Goal: Navigation & Orientation: Find specific page/section

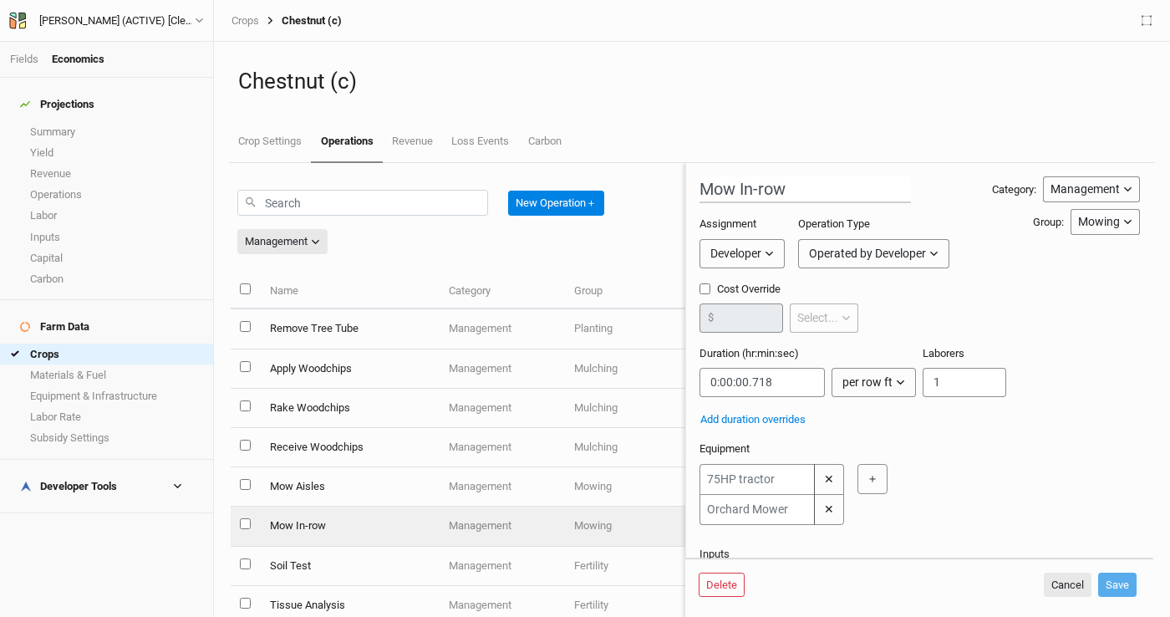
scroll to position [175, 0]
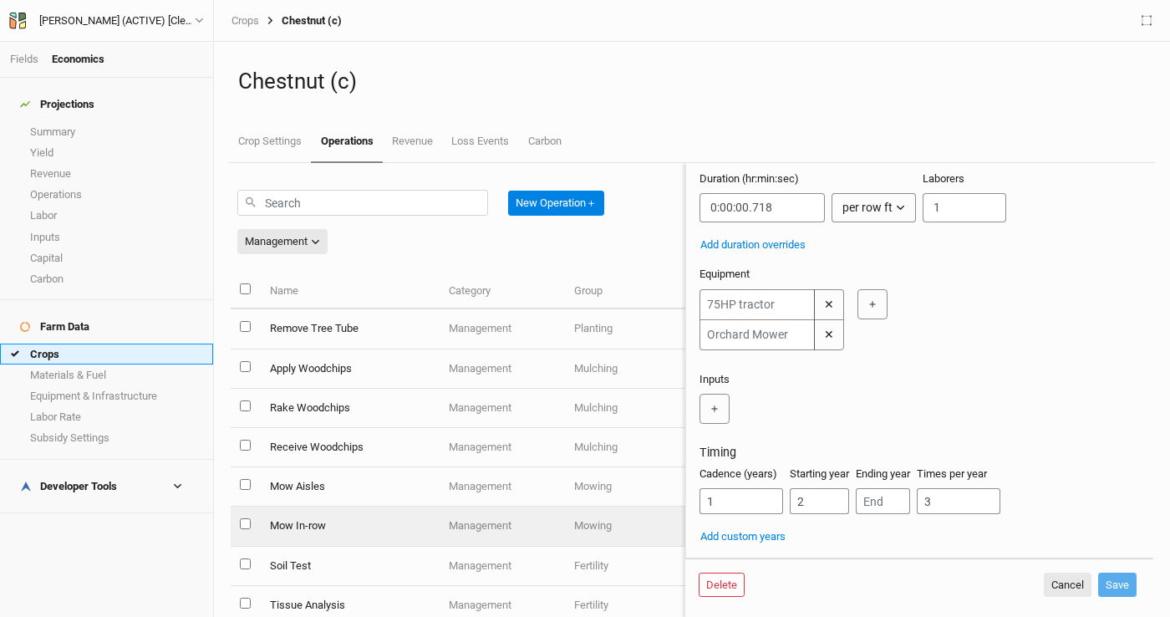
click at [115, 344] on link "Crops" at bounding box center [106, 354] width 213 height 21
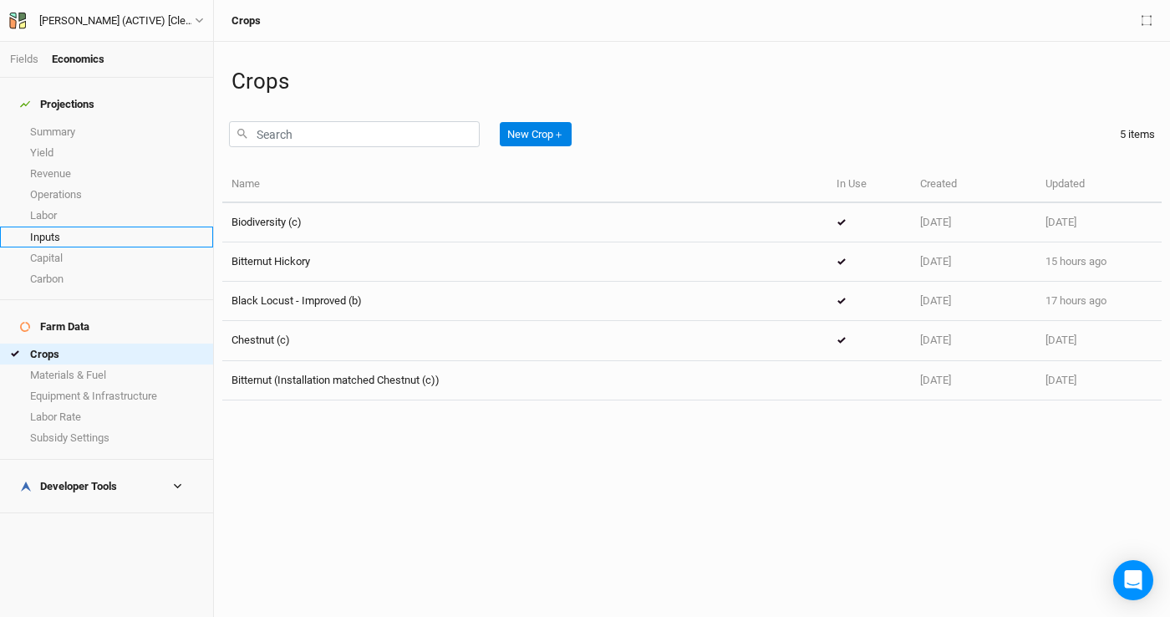
click at [120, 227] on link "Inputs" at bounding box center [106, 237] width 213 height 21
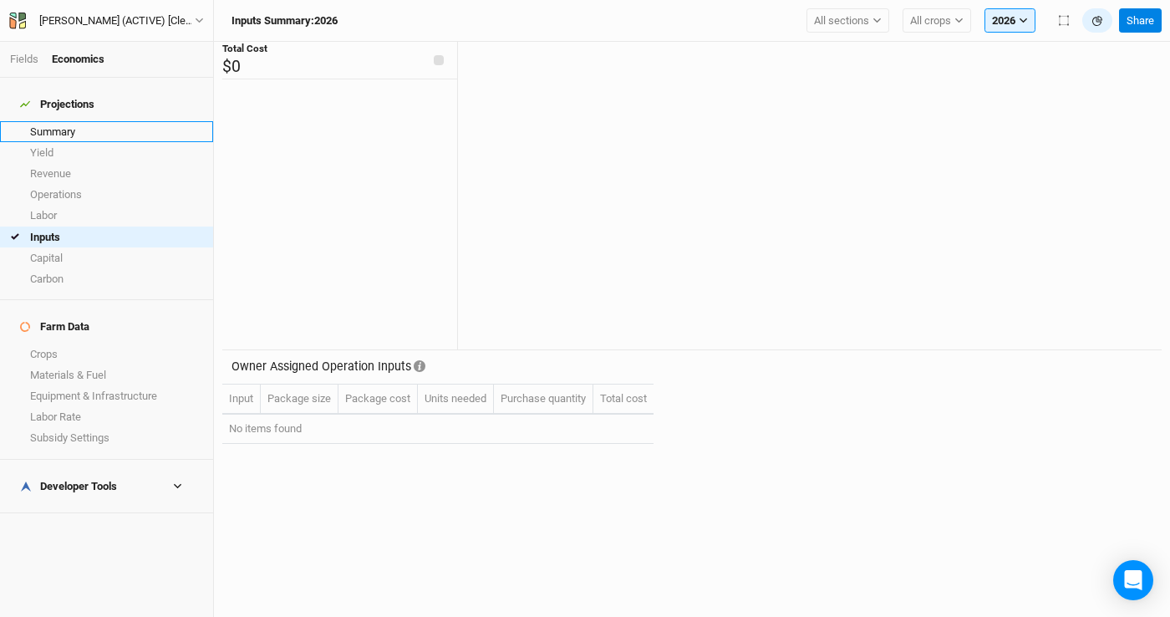
click at [105, 121] on link "Summary" at bounding box center [106, 131] width 213 height 21
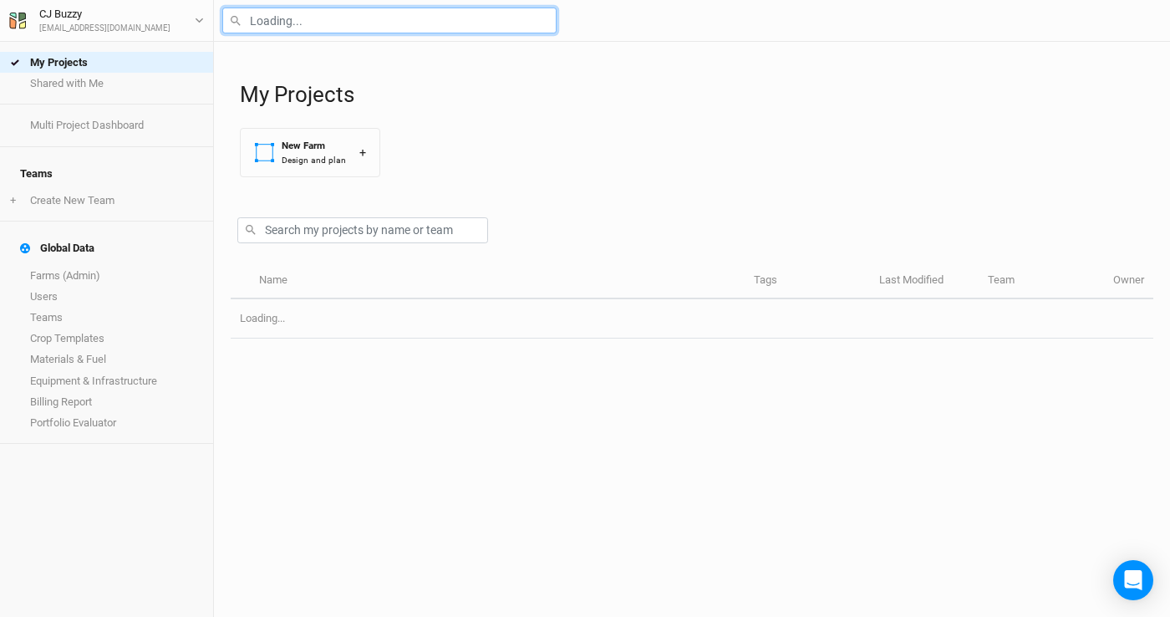
click at [356, 26] on input "text" at bounding box center [389, 21] width 334 height 26
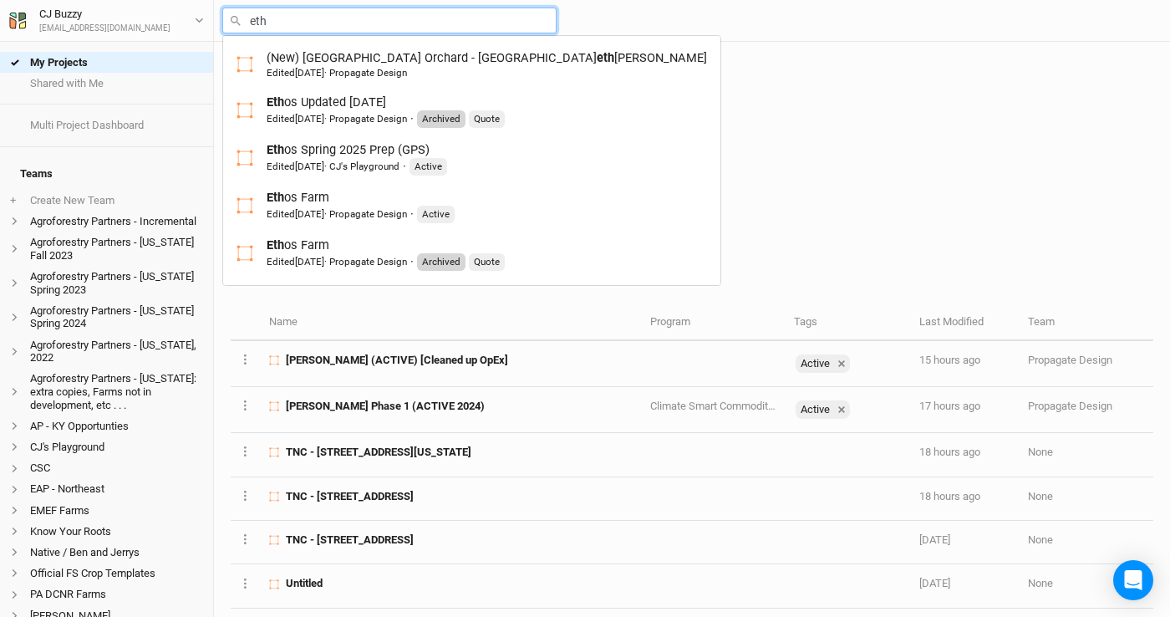
type input "etho"
type input "ethos Updated 11-15-24"
type input "ethos"
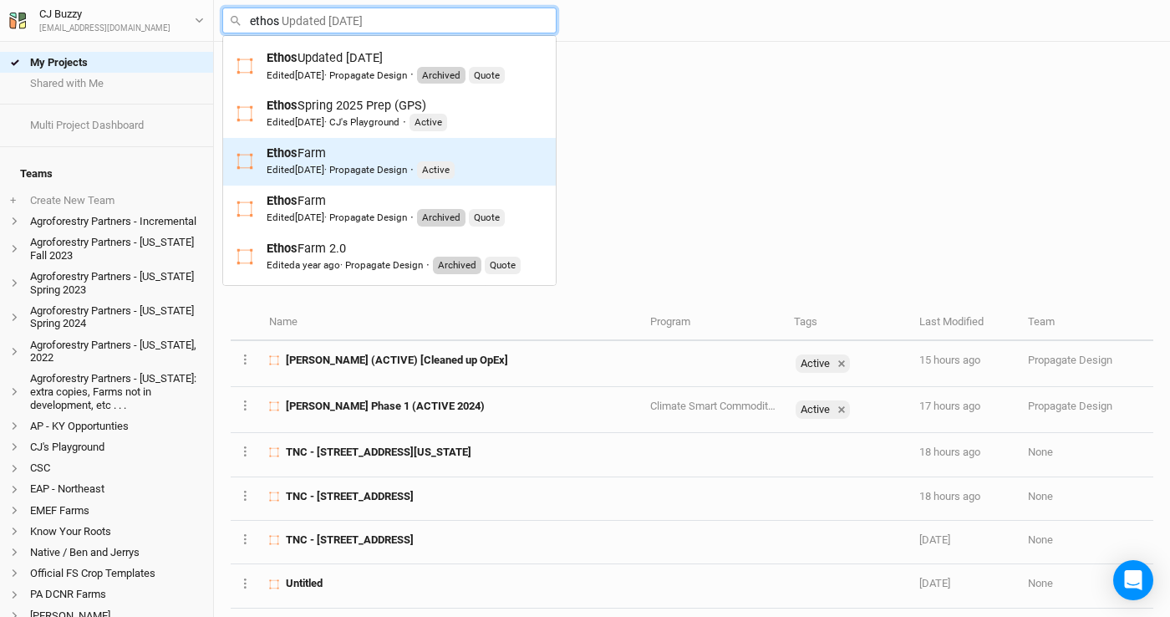
click at [383, 150] on div "Ethos Farm Edited 3 days ago · Propagate Design · Active" at bounding box center [361, 162] width 188 height 34
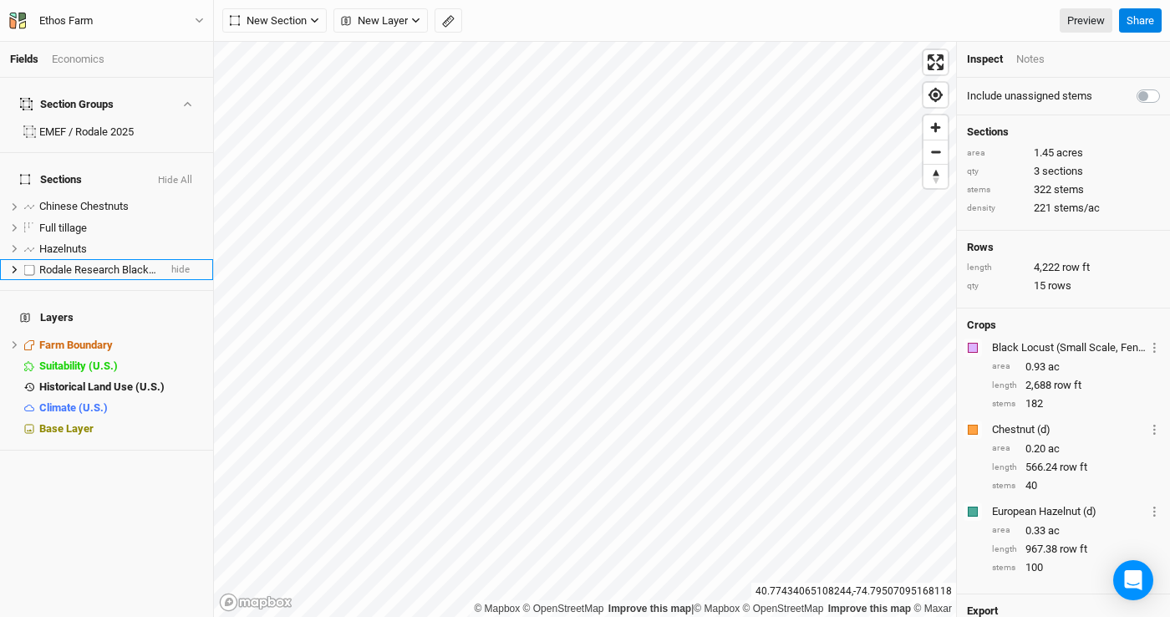
click at [102, 259] on li "Rodale Research Black Locust hide" at bounding box center [106, 269] width 213 height 21
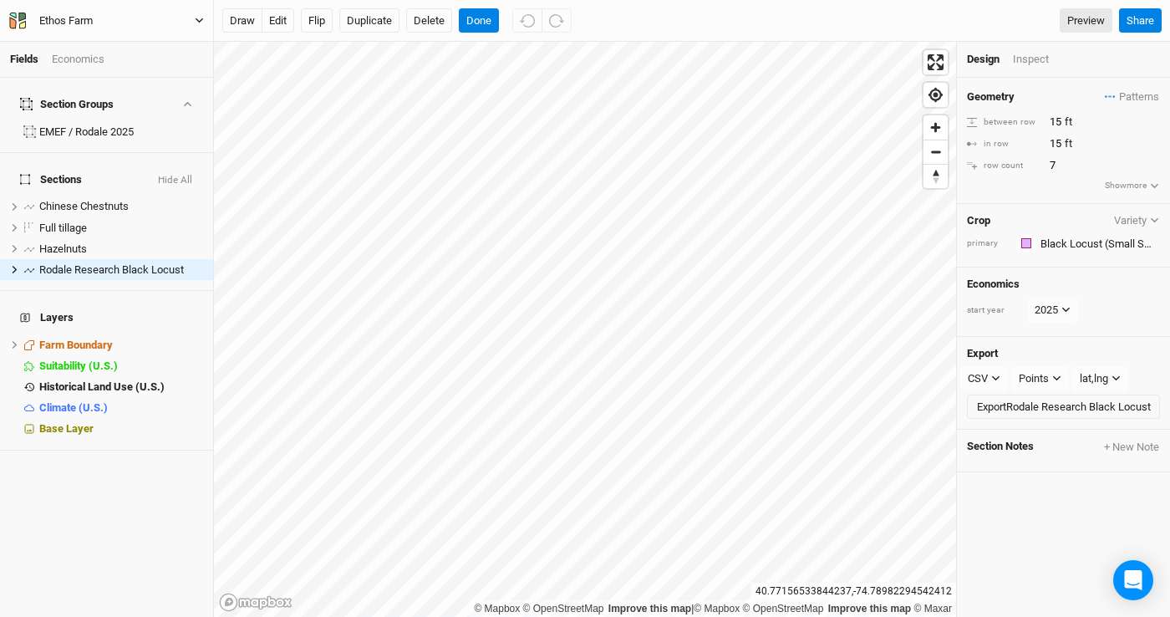
click at [136, 22] on button "Ethos Farm" at bounding box center [106, 21] width 196 height 18
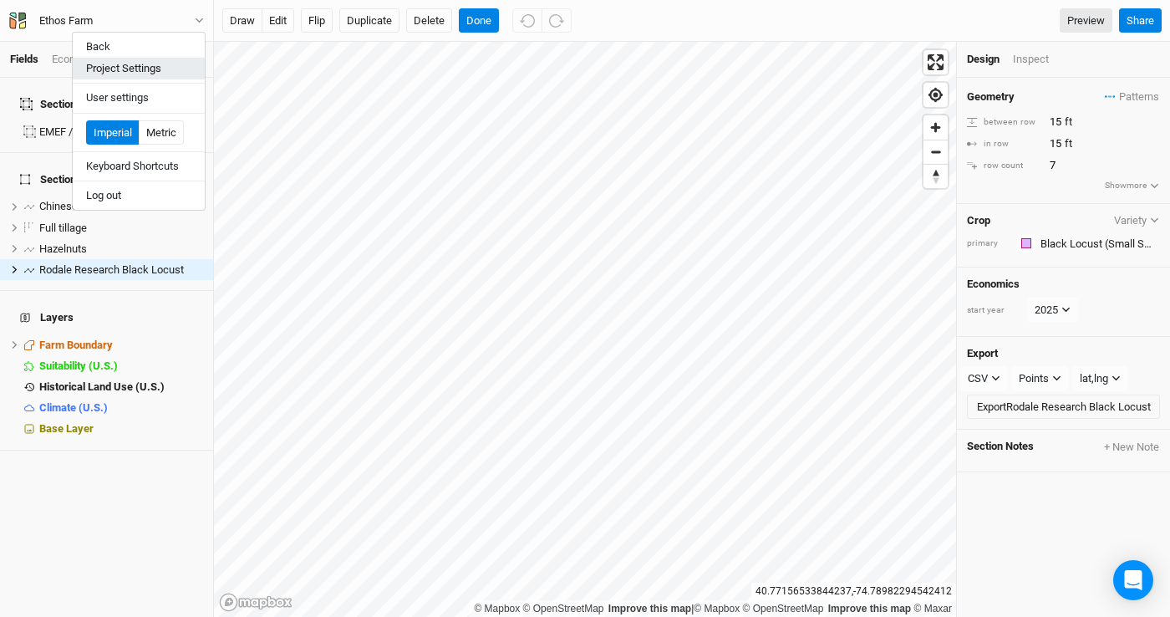
click at [140, 70] on button "Project Settings" at bounding box center [139, 69] width 132 height 22
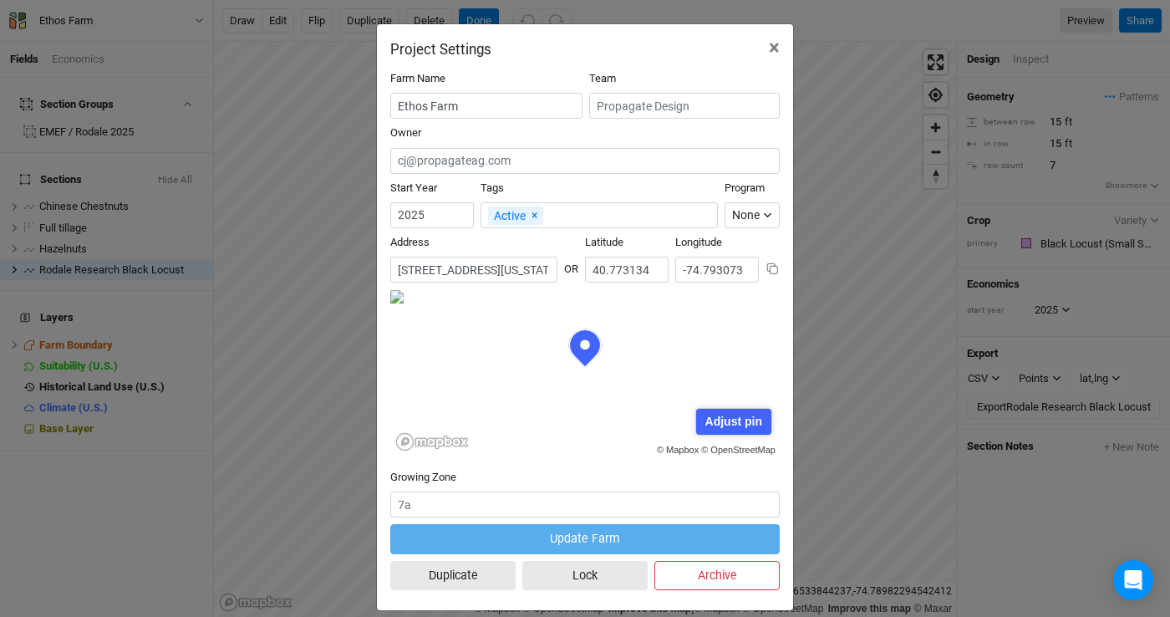
scroll to position [84, 195]
click at [781, 50] on button "×" at bounding box center [775, 47] width 38 height 47
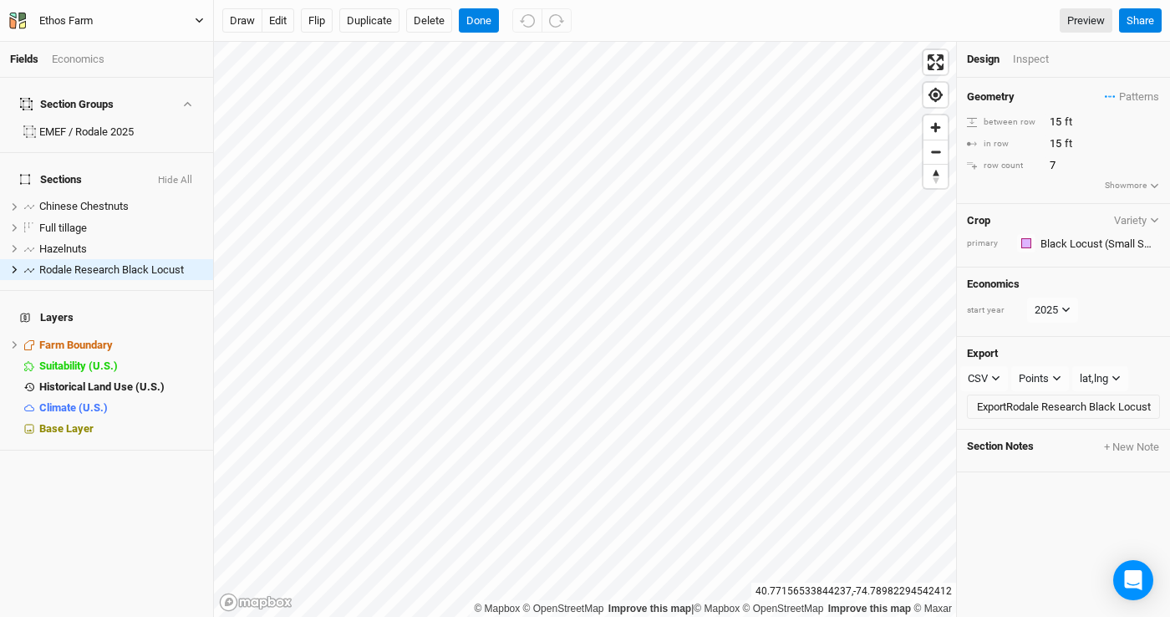
click at [128, 28] on button "Ethos Farm" at bounding box center [106, 21] width 196 height 18
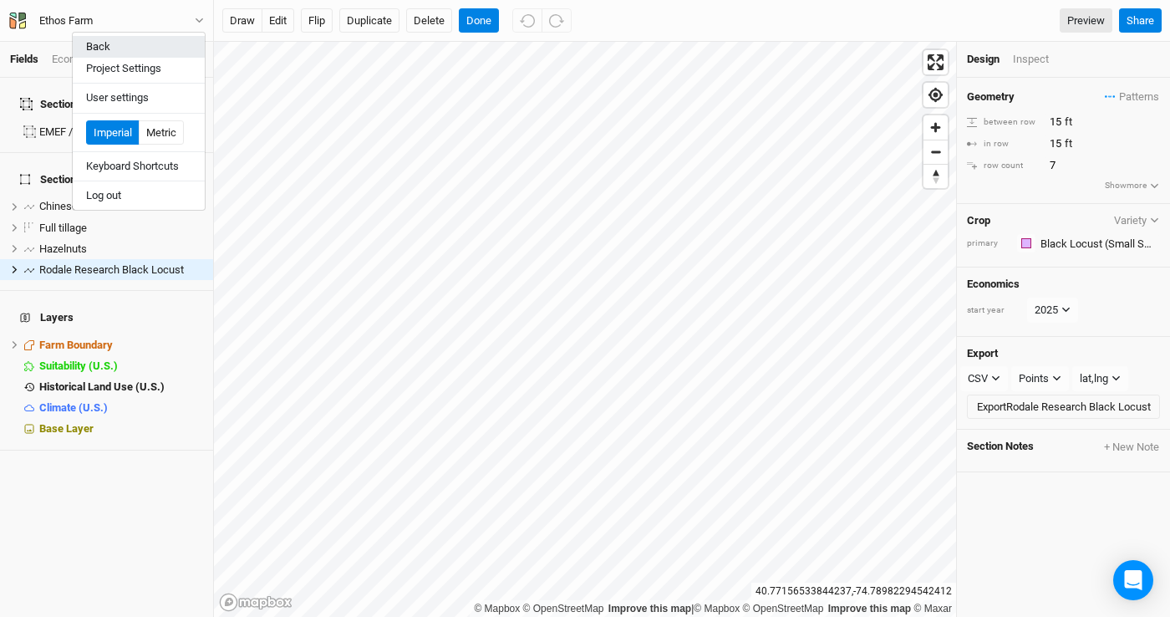
click at [141, 48] on button "Back" at bounding box center [139, 47] width 132 height 22
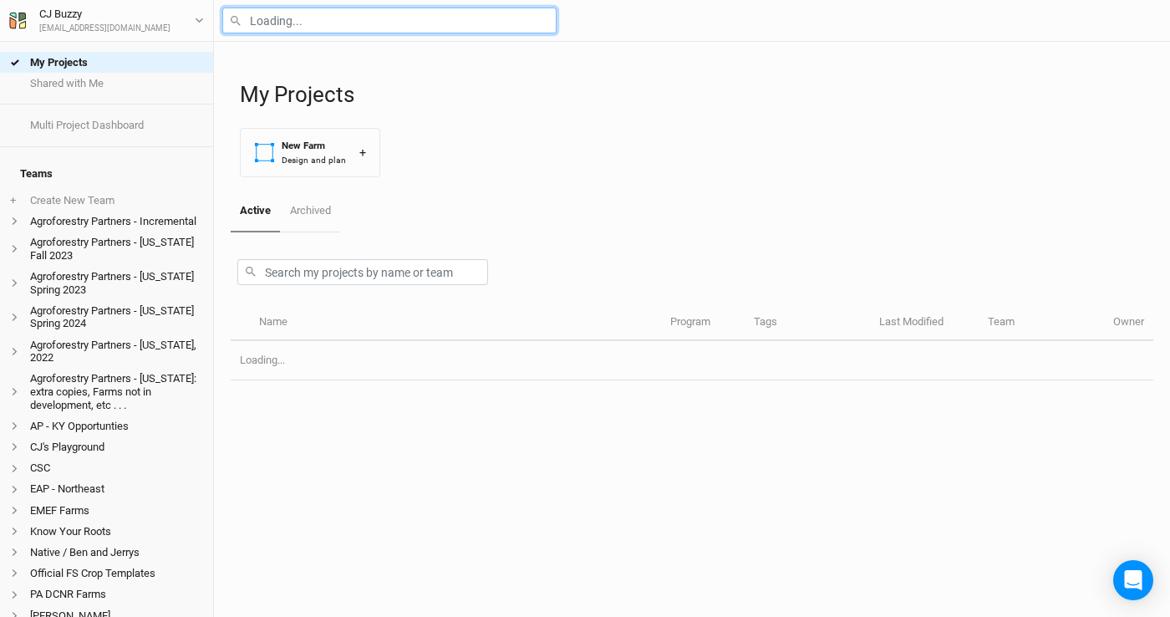
click at [310, 29] on input "text" at bounding box center [389, 21] width 334 height 26
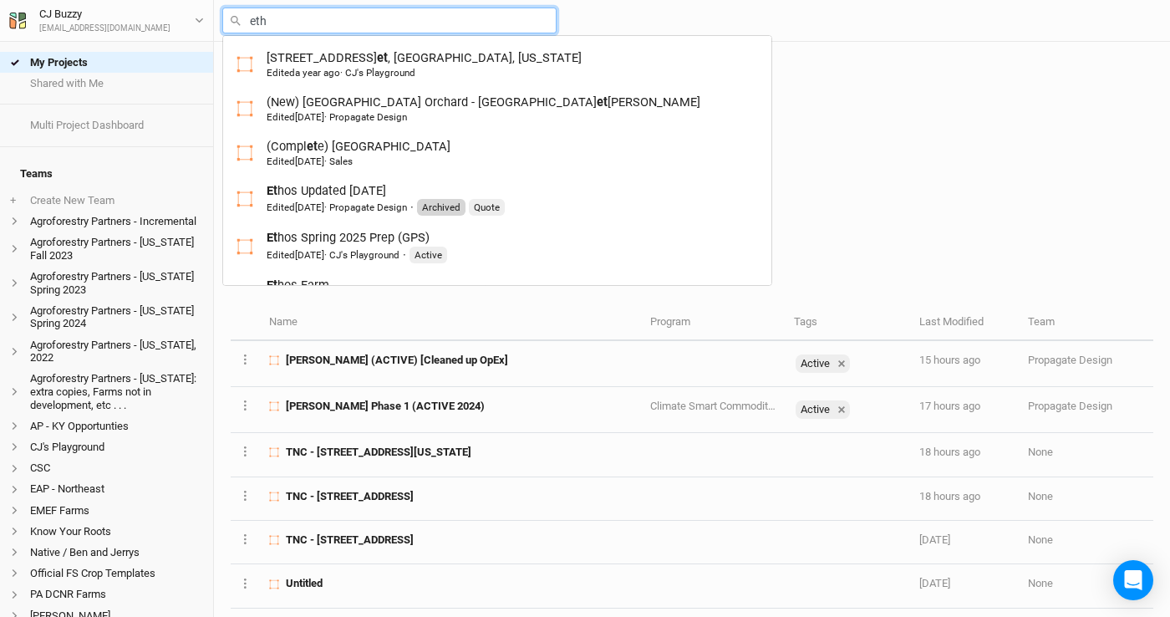
type input "etho"
type input "ethos Updated 11-15-24"
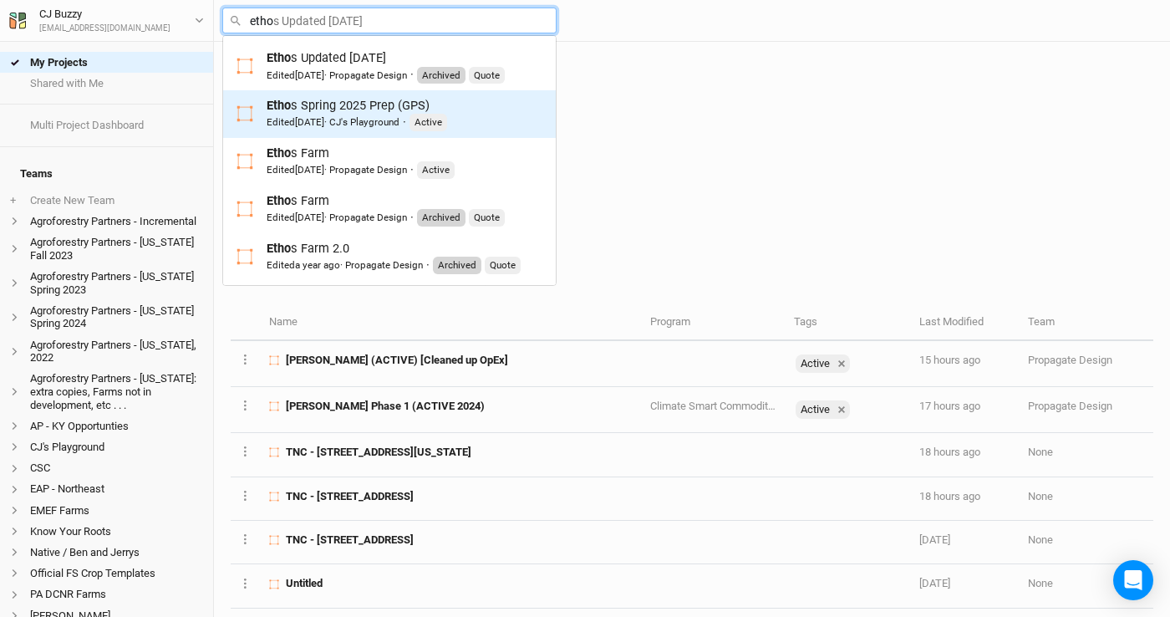
click at [367, 107] on div "Etho s Spring 2025 Prep (GPS) Edited 4 months ago · CJ's Playground · Active" at bounding box center [357, 114] width 181 height 34
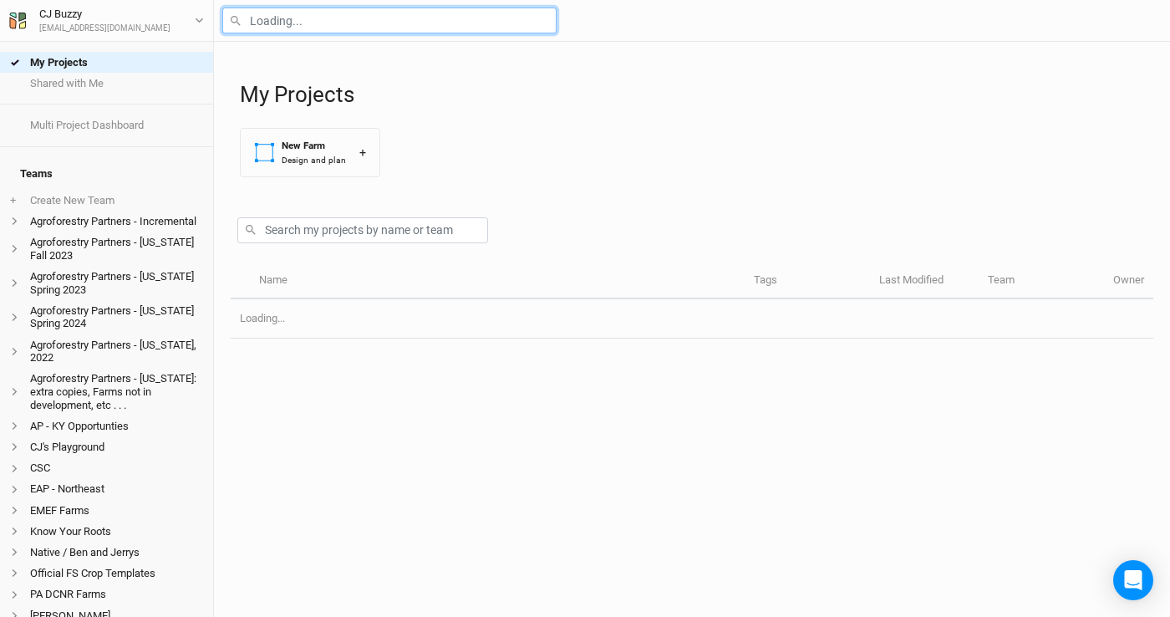
click at [323, 26] on input "text" at bounding box center [389, 21] width 334 height 26
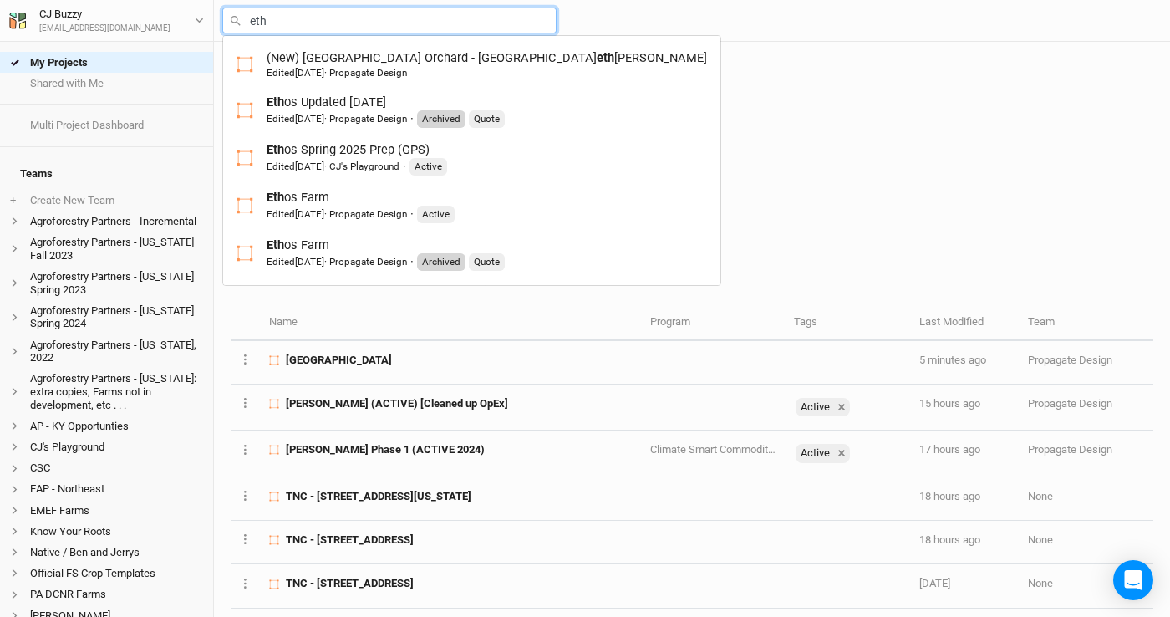
type input "etho"
type input "ethos Updated 11-15-24"
type input "ethos"
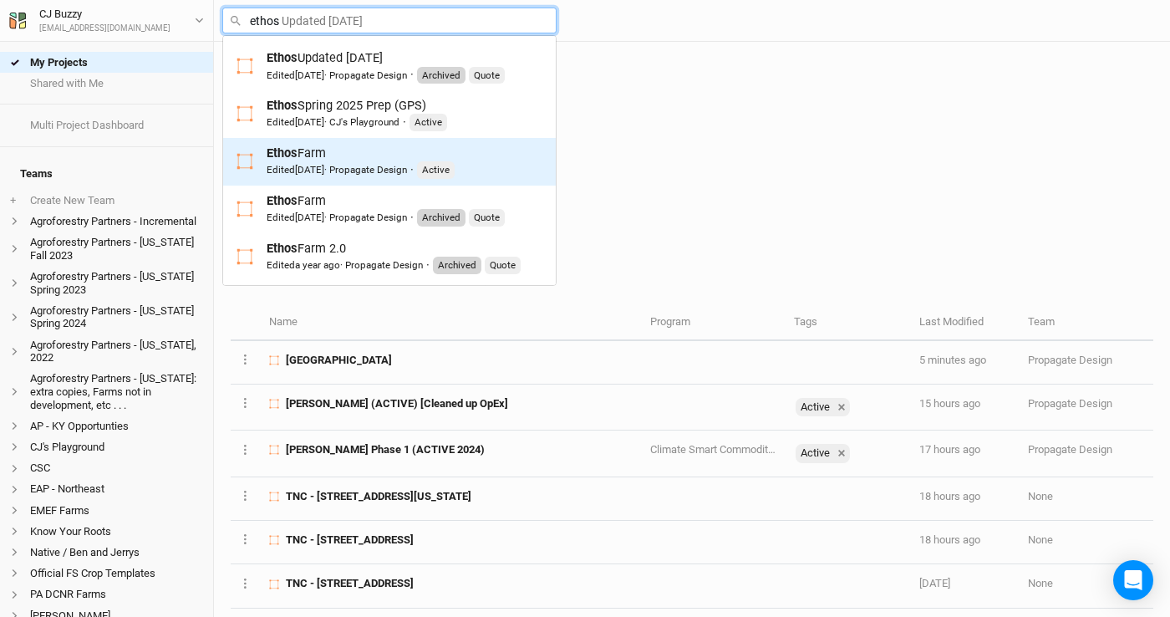
click at [342, 161] on div "Edited 3 days ago · Propagate Design · Active" at bounding box center [361, 169] width 188 height 17
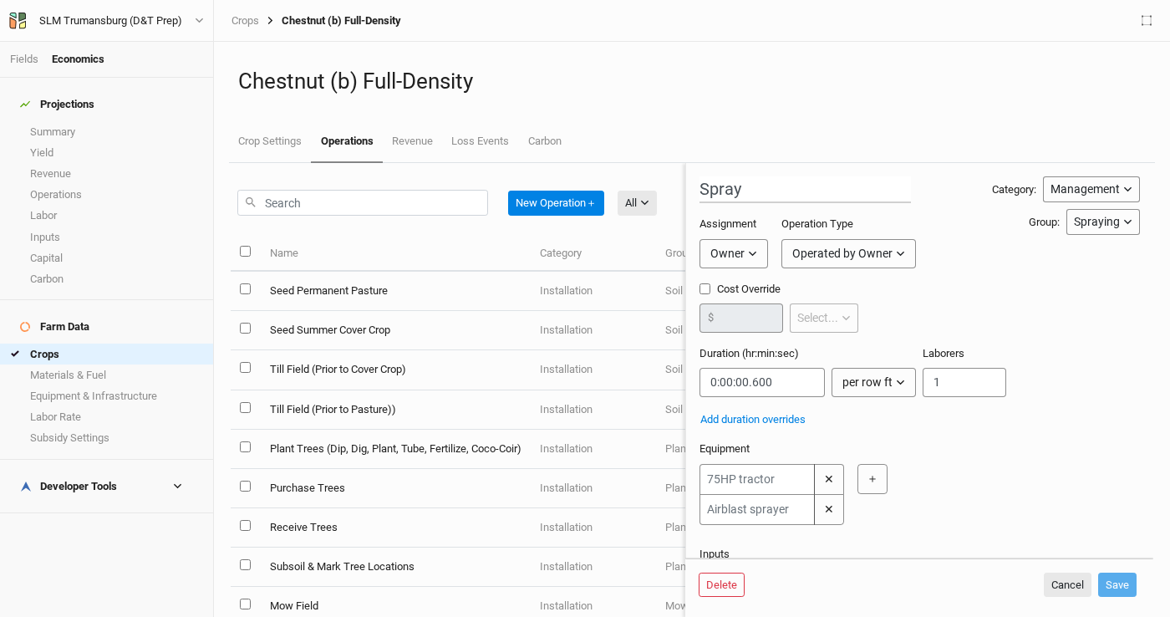
scroll to position [735, 0]
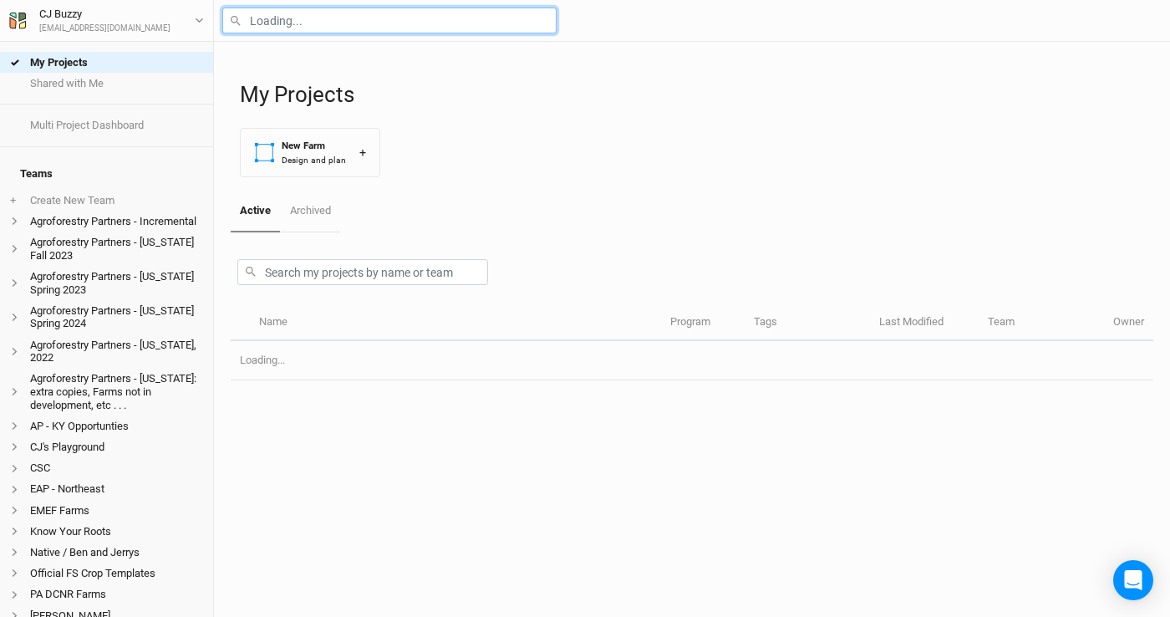
click at [311, 25] on input "text" at bounding box center [389, 21] width 334 height 26
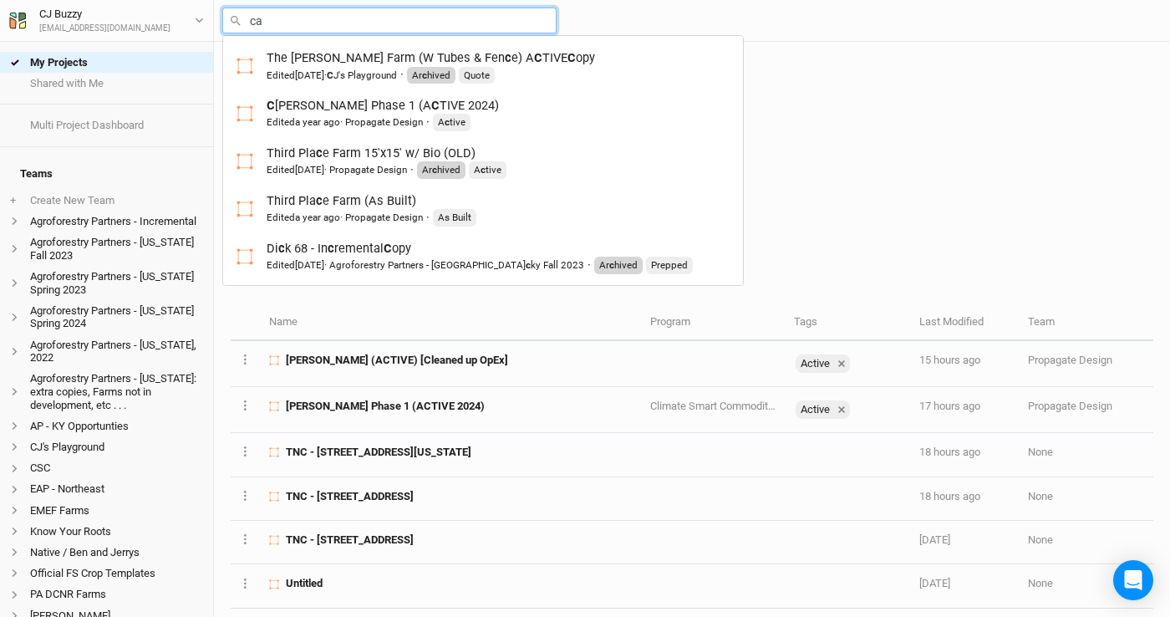
type input "cam"
type input "camino Farm"
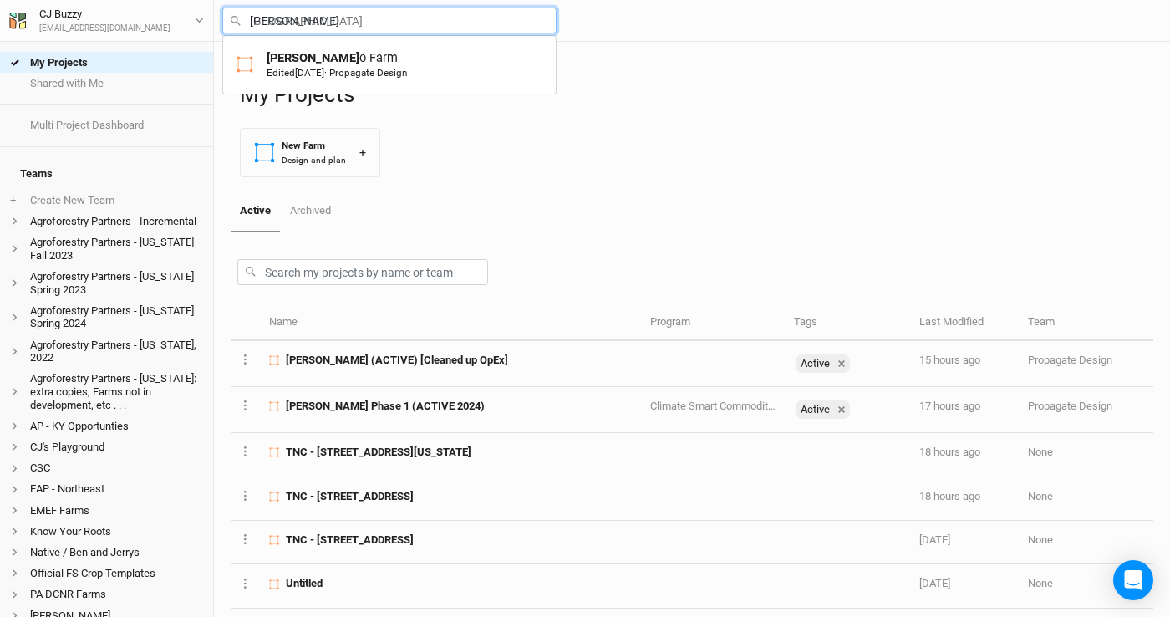
type input "camino"
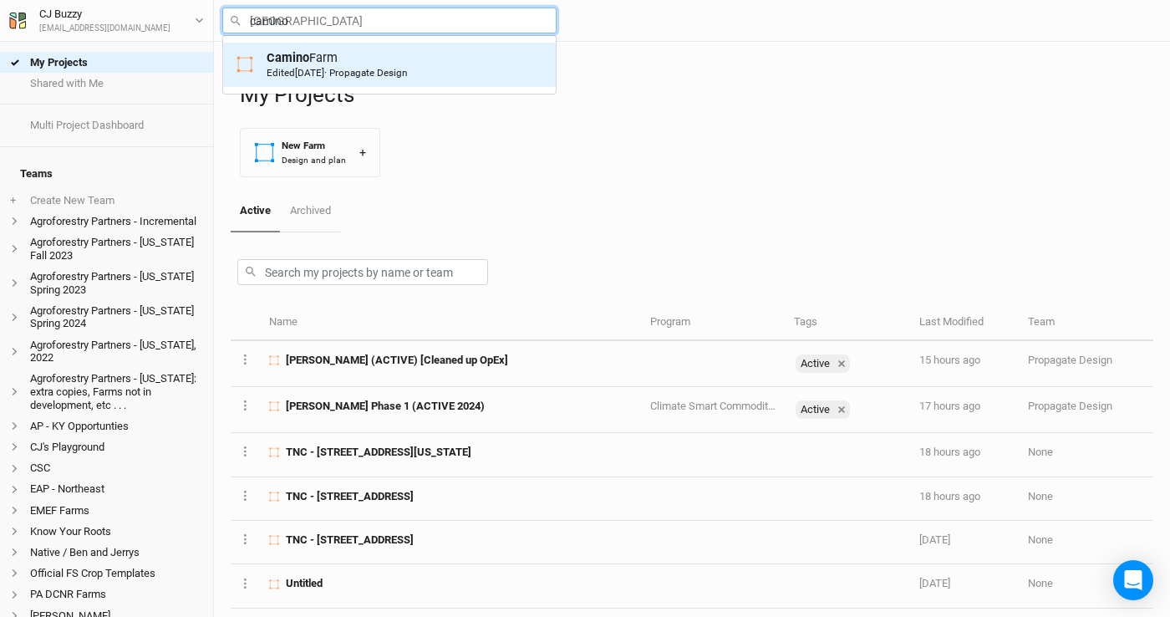
click at [352, 64] on div "Camino Farm Edited 5 months ago · Propagate Design" at bounding box center [337, 64] width 140 height 31
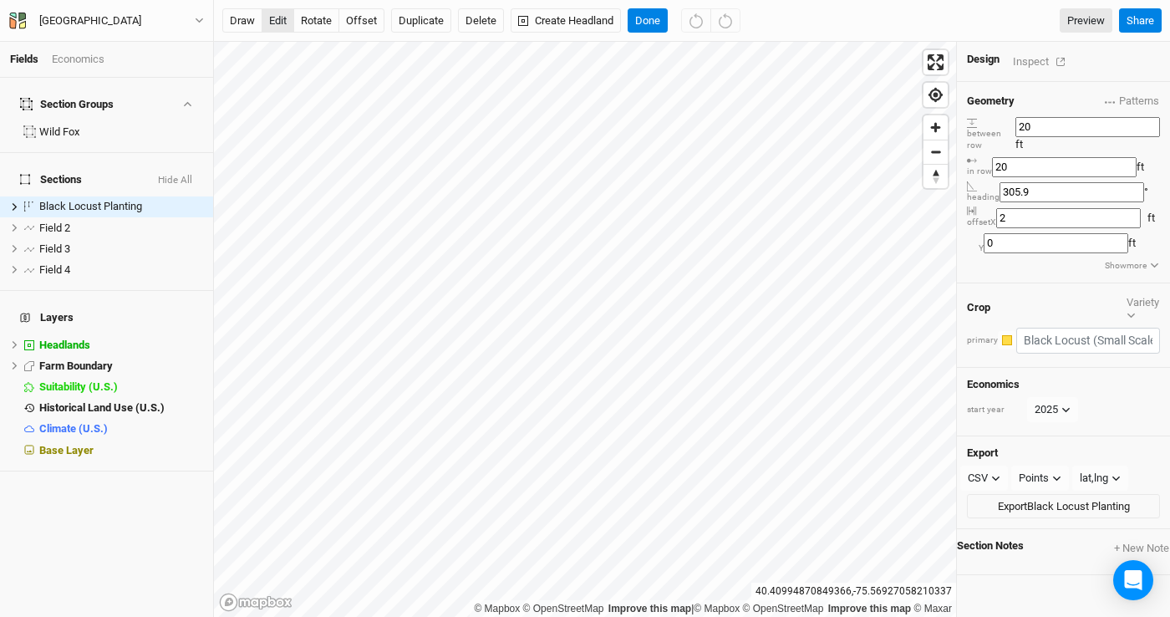
click at [284, 20] on button "edit" at bounding box center [278, 20] width 33 height 25
click at [654, 22] on button "Done" at bounding box center [648, 20] width 40 height 25
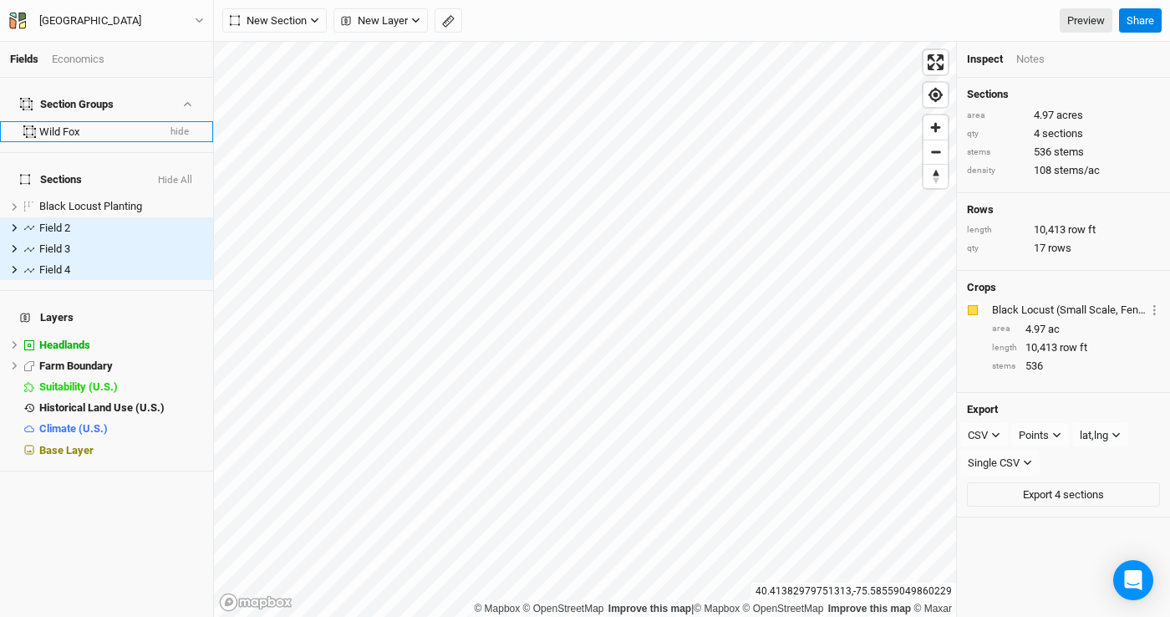
click at [78, 125] on div "Wild Fox" at bounding box center [97, 131] width 117 height 13
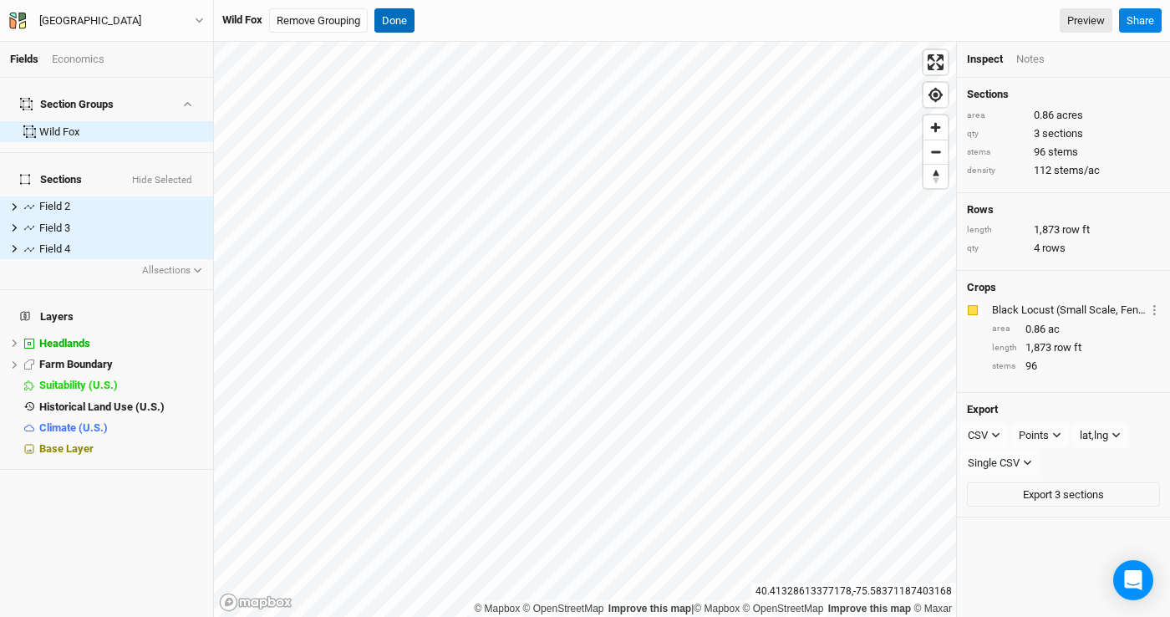
click at [389, 27] on button "Done" at bounding box center [394, 20] width 40 height 25
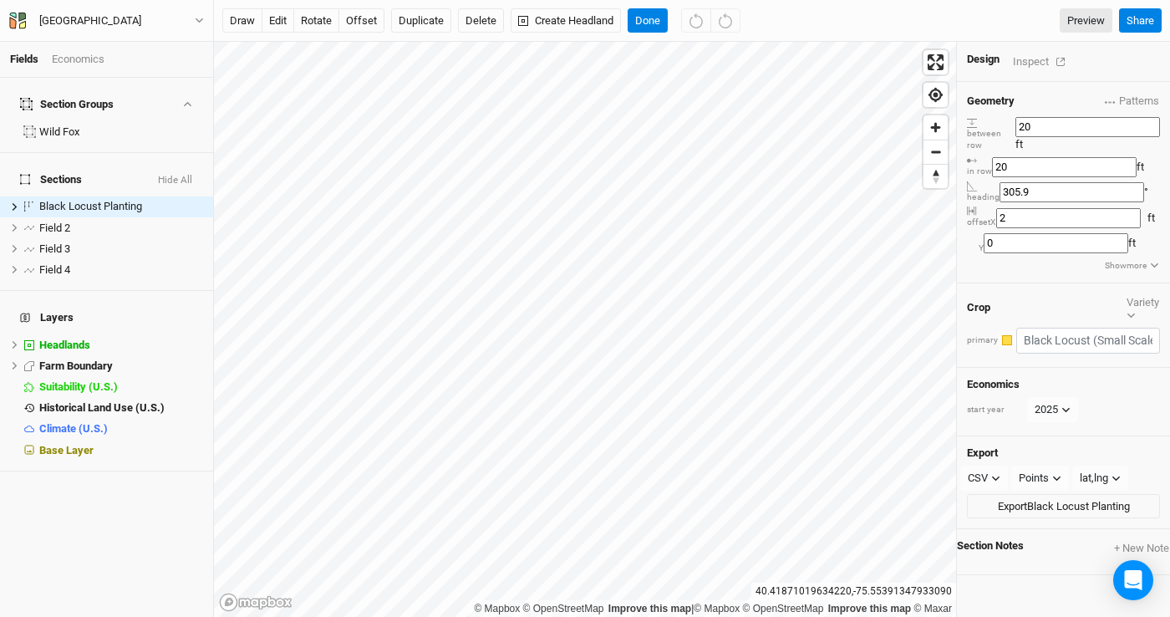
click at [1025, 59] on div "Inspect" at bounding box center [1042, 61] width 59 height 19
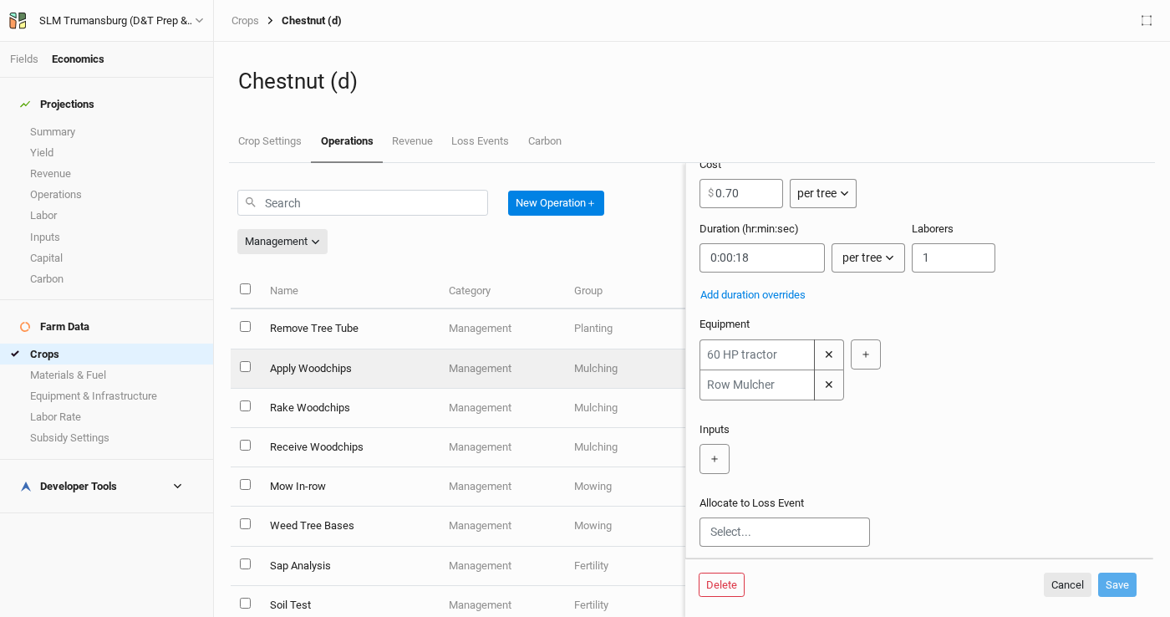
scroll to position [142, 0]
